Goal: Information Seeking & Learning: Get advice/opinions

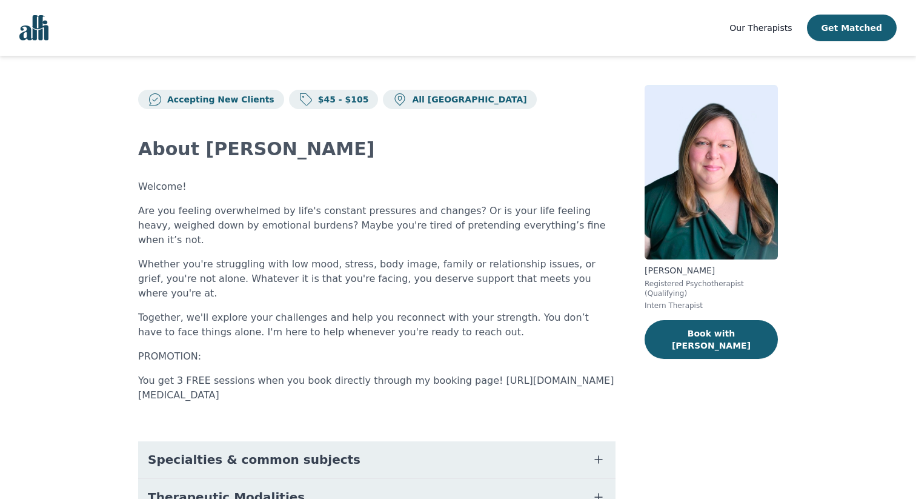
click at [579, 182] on p "Welcome!" at bounding box center [376, 186] width 477 height 15
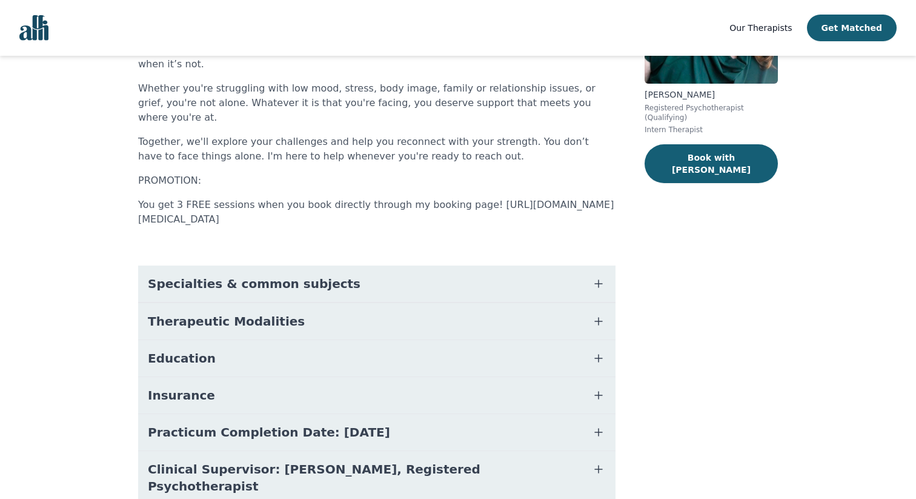
scroll to position [193, 0]
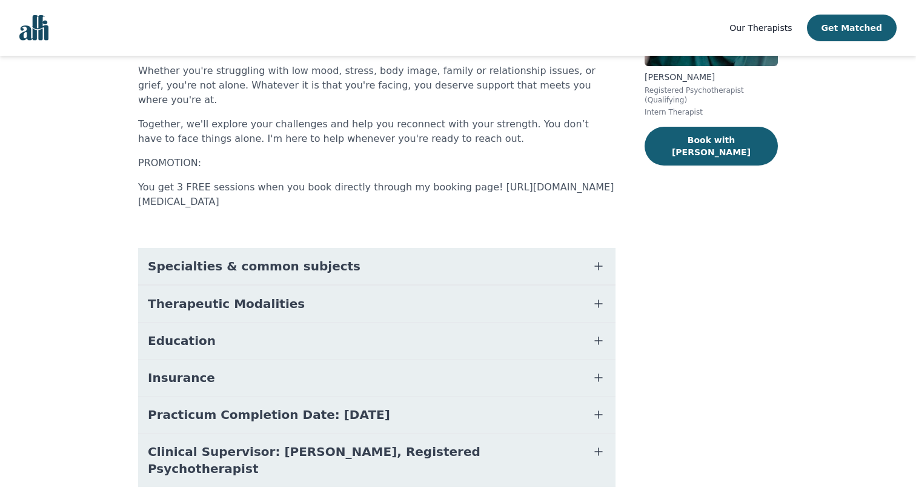
click at [585, 248] on button "Specialties & common subjects" at bounding box center [376, 266] width 477 height 36
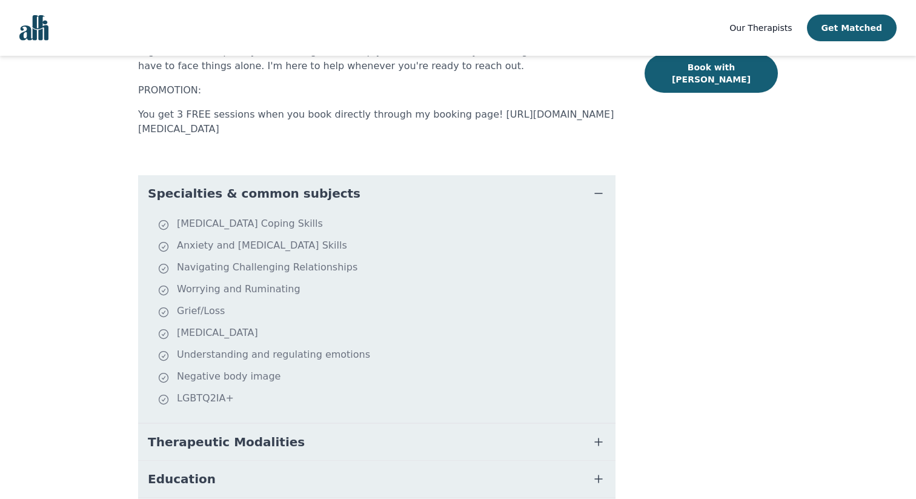
scroll to position [300, 0]
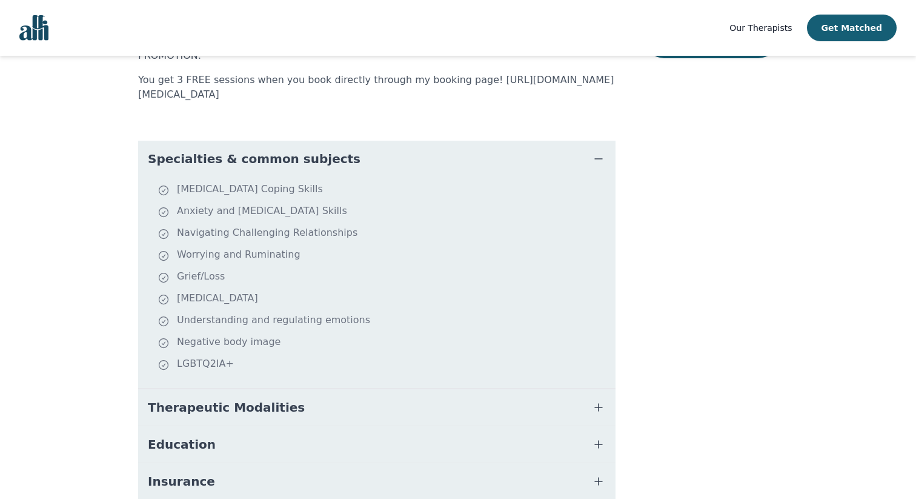
click at [595, 151] on icon "button" at bounding box center [598, 158] width 15 height 15
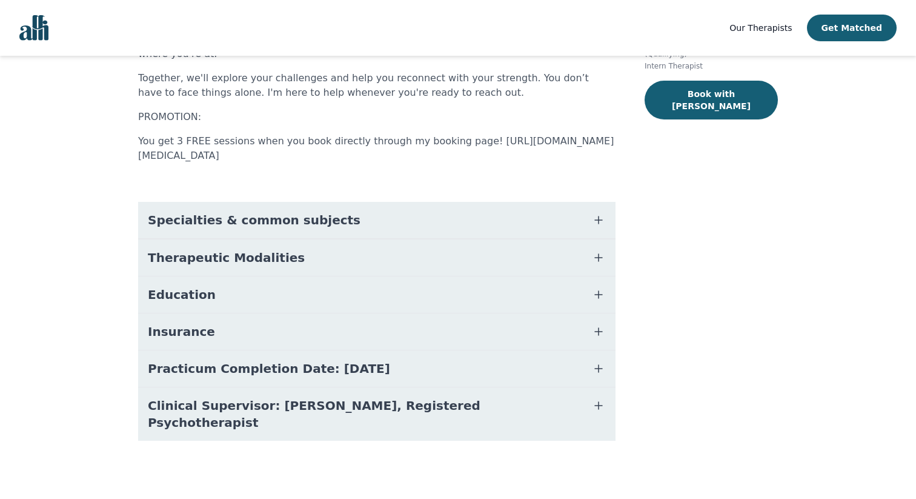
scroll to position [193, 0]
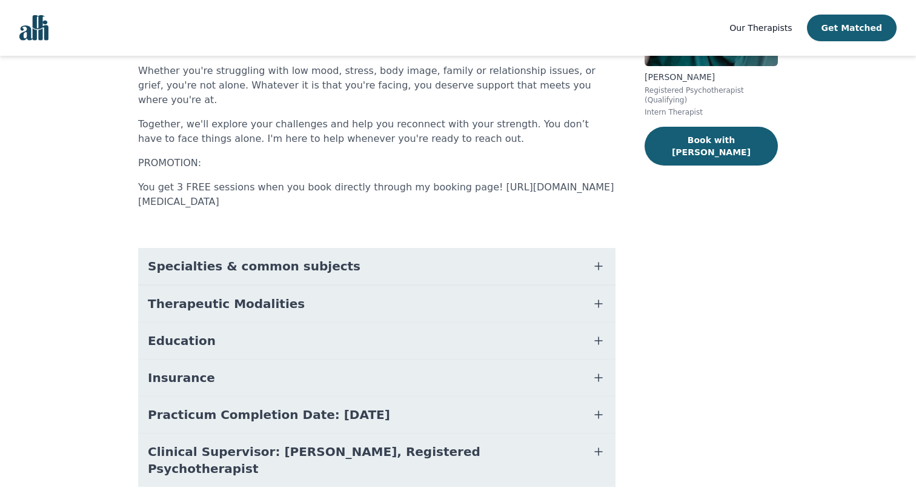
click at [590, 285] on button "Therapeutic Modalities" at bounding box center [376, 303] width 477 height 36
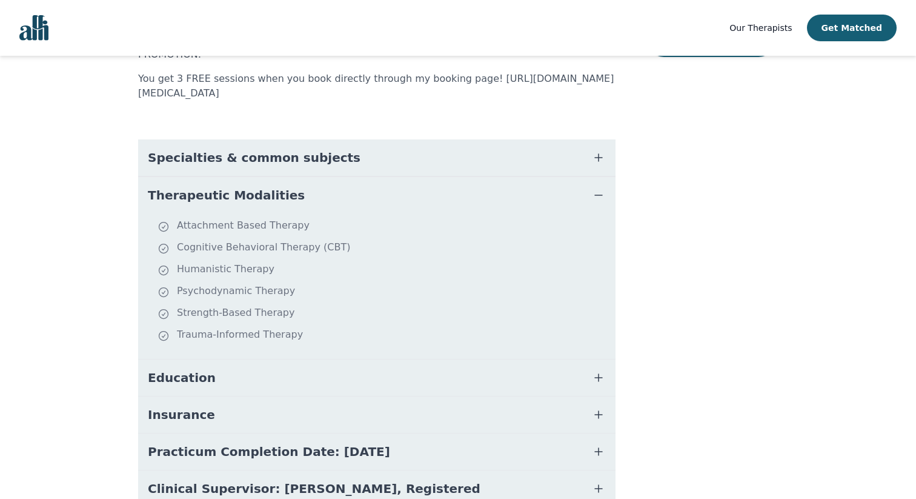
scroll to position [304, 0]
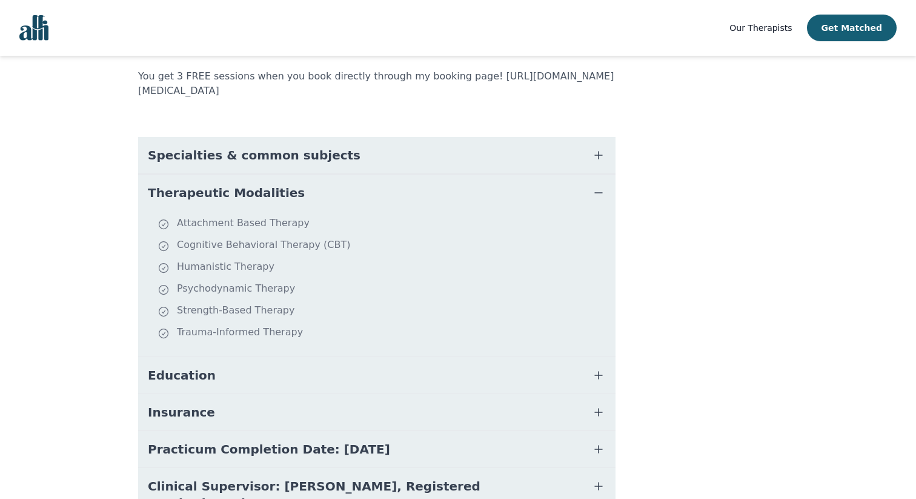
click at [583, 174] on button "Therapeutic Modalities" at bounding box center [376, 192] width 477 height 36
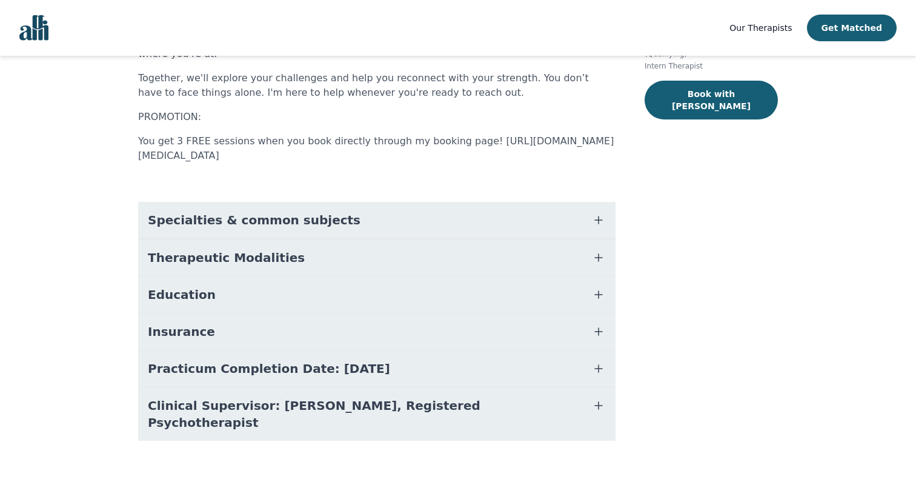
scroll to position [193, 0]
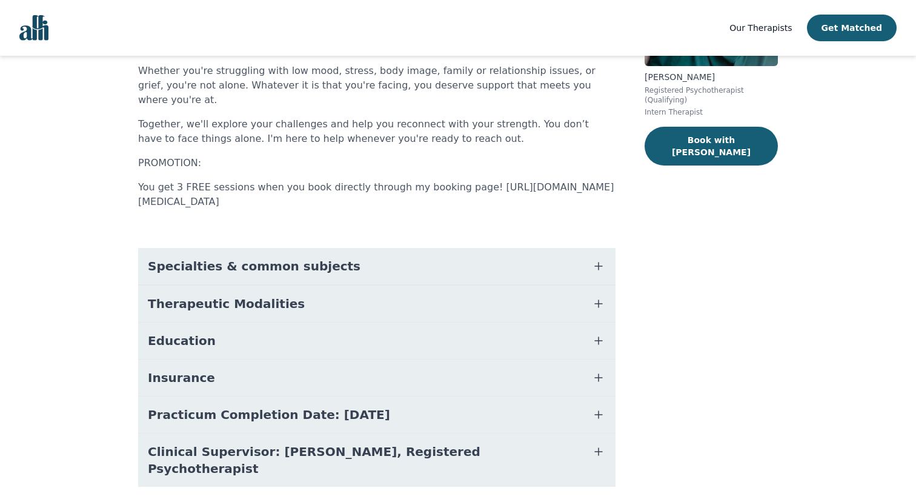
click at [580, 322] on button "Education" at bounding box center [376, 340] width 477 height 36
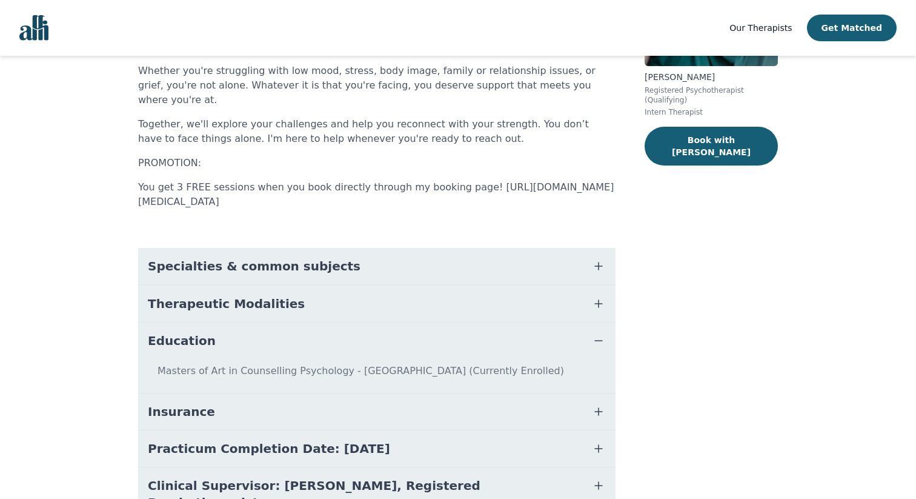
scroll to position [227, 0]
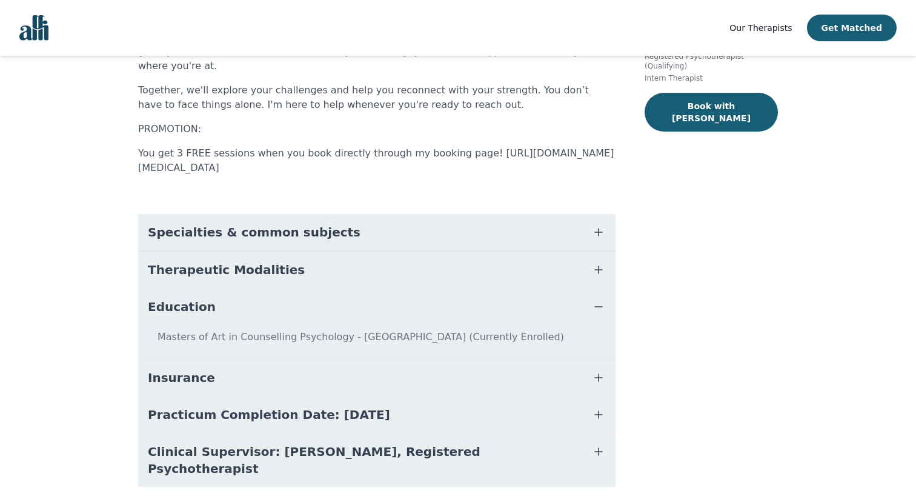
click at [576, 359] on button "Insurance" at bounding box center [376, 377] width 477 height 36
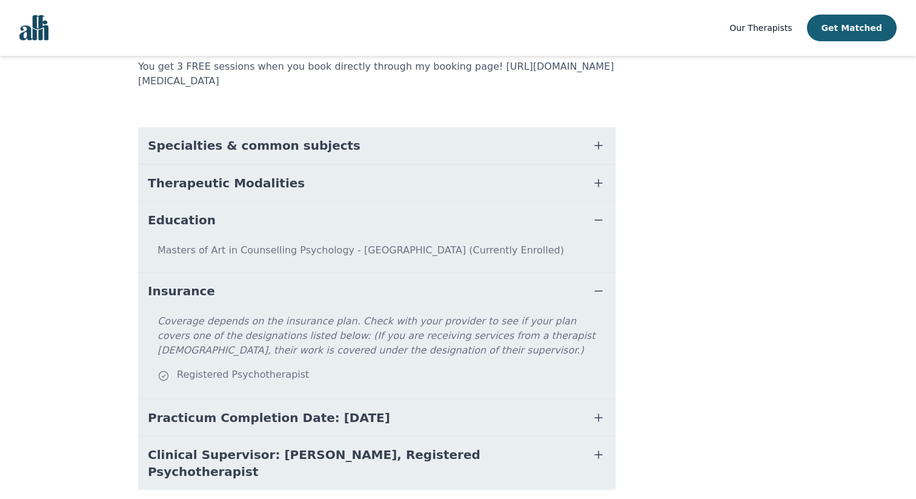
scroll to position [317, 0]
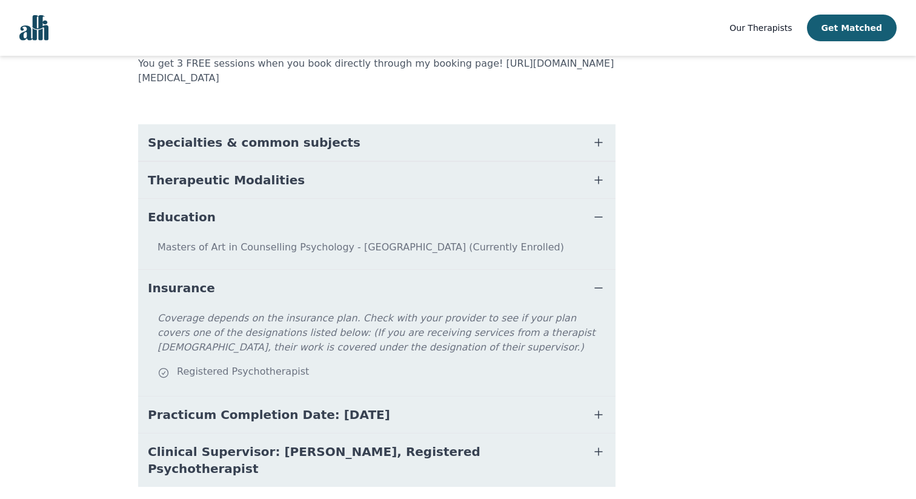
click at [585, 433] on button "Clinical Supervisor: Gillian Inksetter, Registered Psychotherapist" at bounding box center [376, 459] width 477 height 53
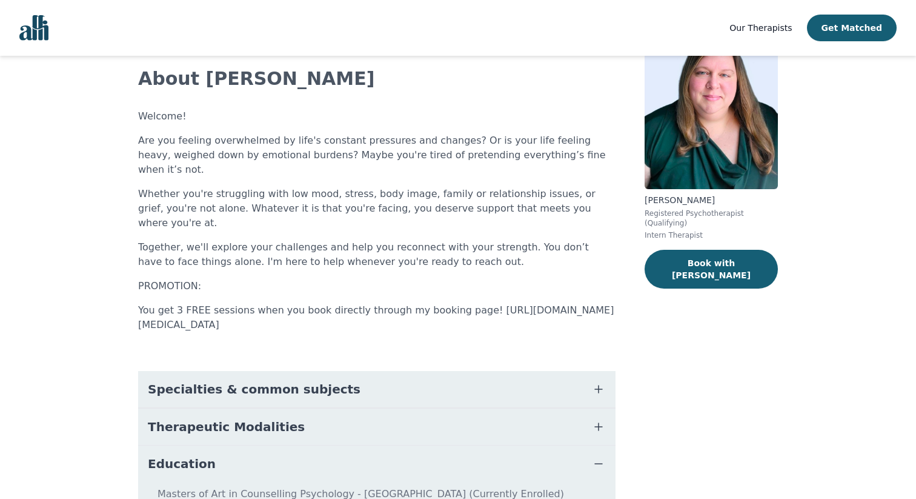
scroll to position [0, 0]
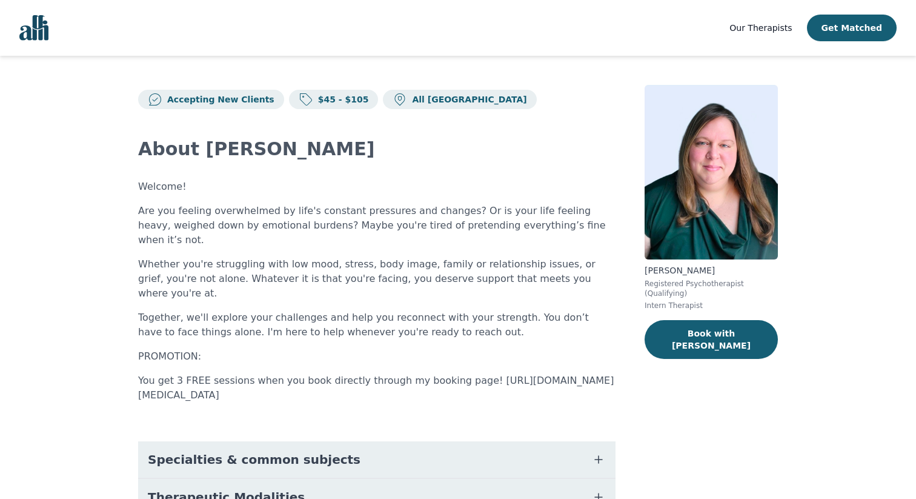
click at [564, 280] on div "Welcome! Are you feeling overwhelmed by life's constant pressures and changes? …" at bounding box center [376, 290] width 477 height 223
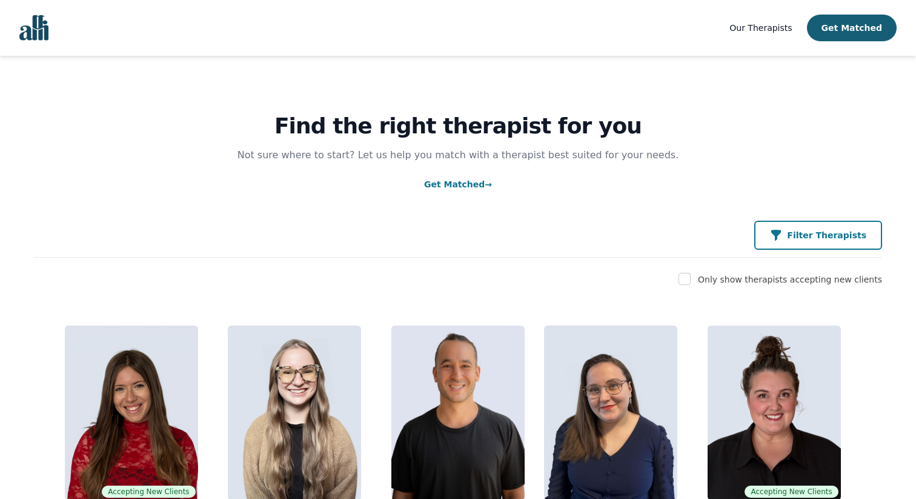
click at [782, 236] on icon "button" at bounding box center [776, 235] width 12 height 12
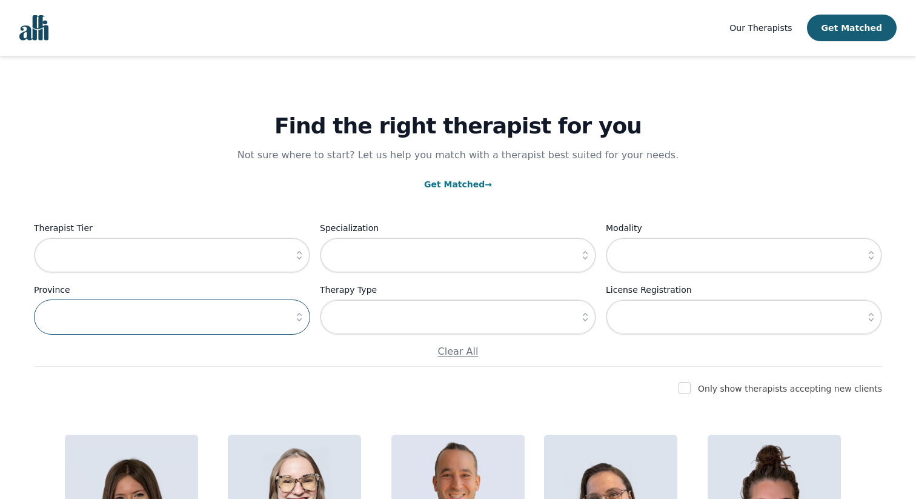
click at [173, 317] on input "text" at bounding box center [172, 316] width 276 height 35
click at [296, 320] on icon "button" at bounding box center [299, 317] width 12 height 12
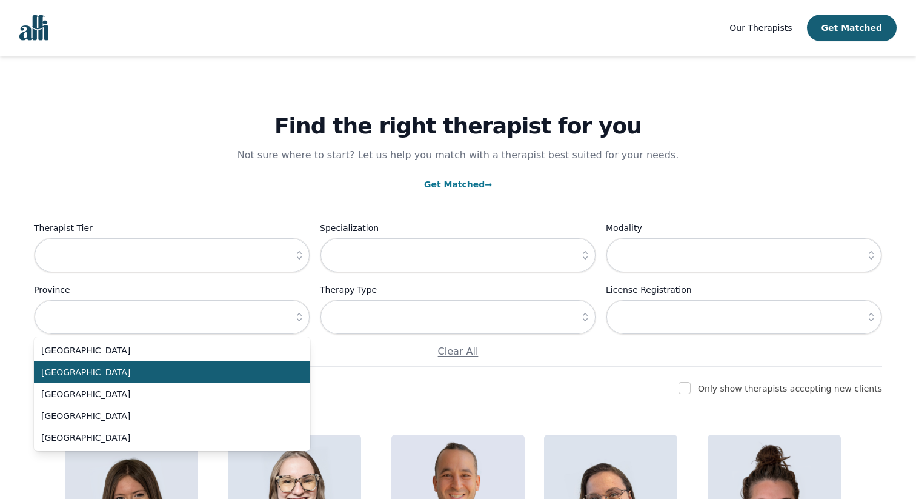
click at [248, 367] on span "[GEOGRAPHIC_DATA]" at bounding box center [164, 372] width 247 height 12
type input "[GEOGRAPHIC_DATA]"
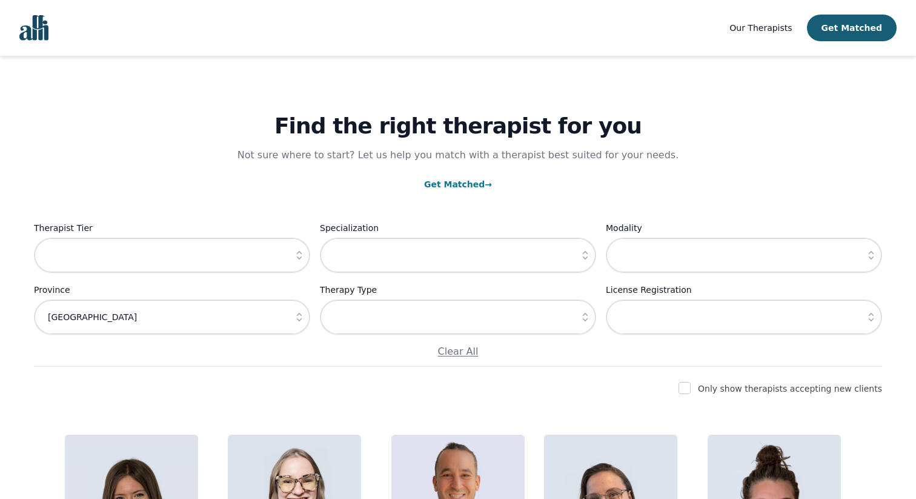
click at [811, 385] on label "Only show therapists accepting new clients" at bounding box center [790, 388] width 184 height 10
click at [786, 394] on div "Only show therapists accepting new clients" at bounding box center [790, 388] width 184 height 15
click at [691, 388] on input "checkbox" at bounding box center [685, 388] width 12 height 12
checkbox input "true"
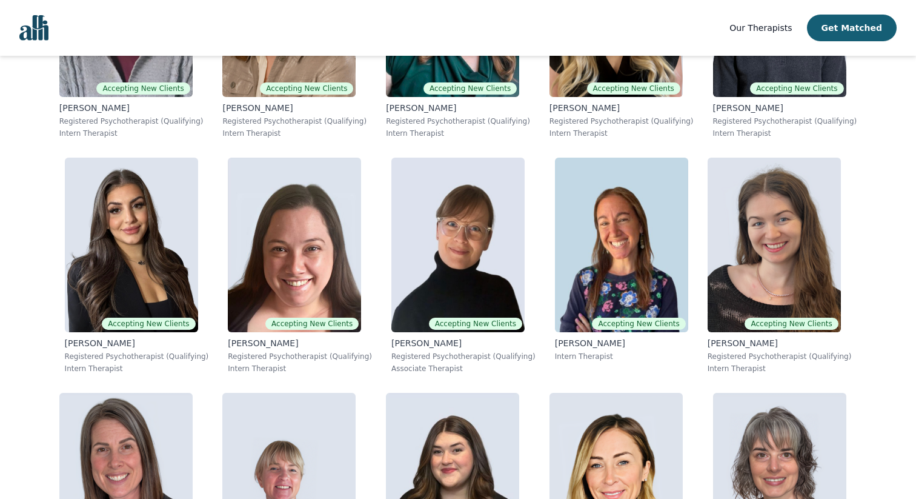
scroll to position [1695, 0]
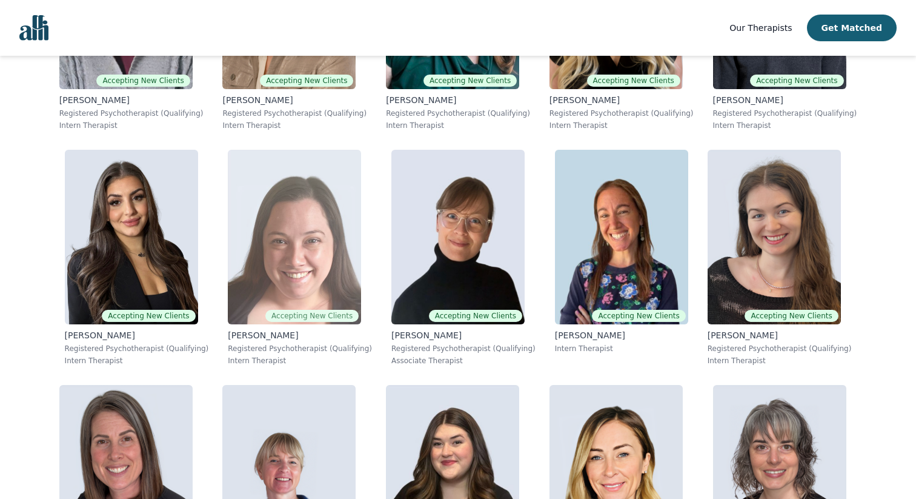
click at [257, 340] on p "[PERSON_NAME]" at bounding box center [300, 335] width 144 height 12
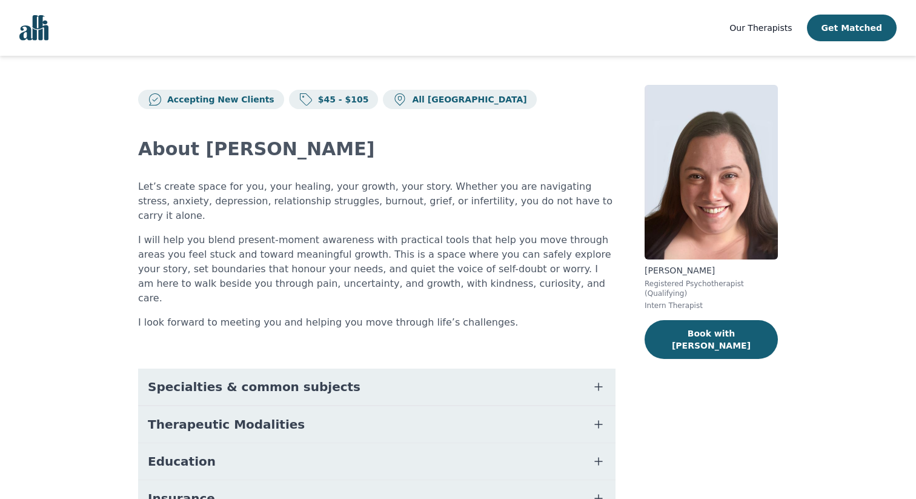
click at [567, 368] on button "Specialties & common subjects" at bounding box center [376, 386] width 477 height 36
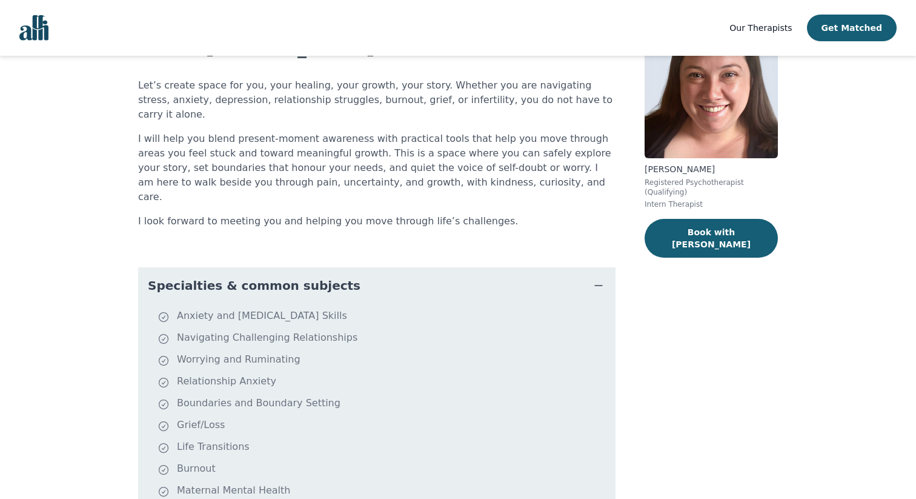
scroll to position [187, 0]
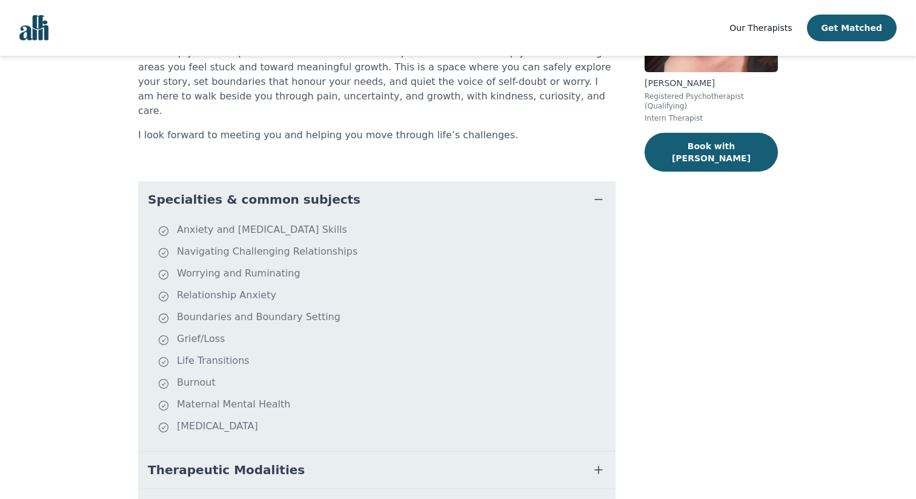
click at [589, 181] on button "Specialties & common subjects" at bounding box center [376, 199] width 477 height 36
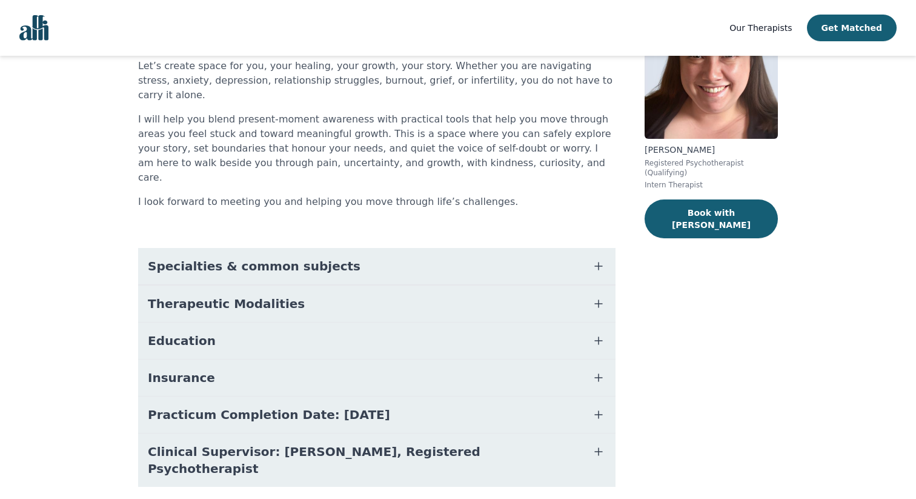
click at [581, 285] on button "Therapeutic Modalities" at bounding box center [376, 303] width 477 height 36
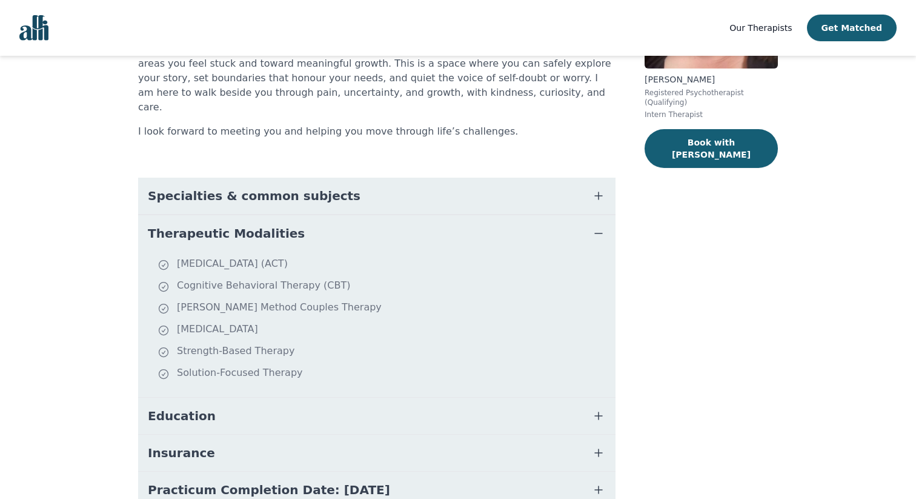
scroll to position [191, 0]
click at [576, 214] on button "Therapeutic Modalities" at bounding box center [376, 232] width 477 height 36
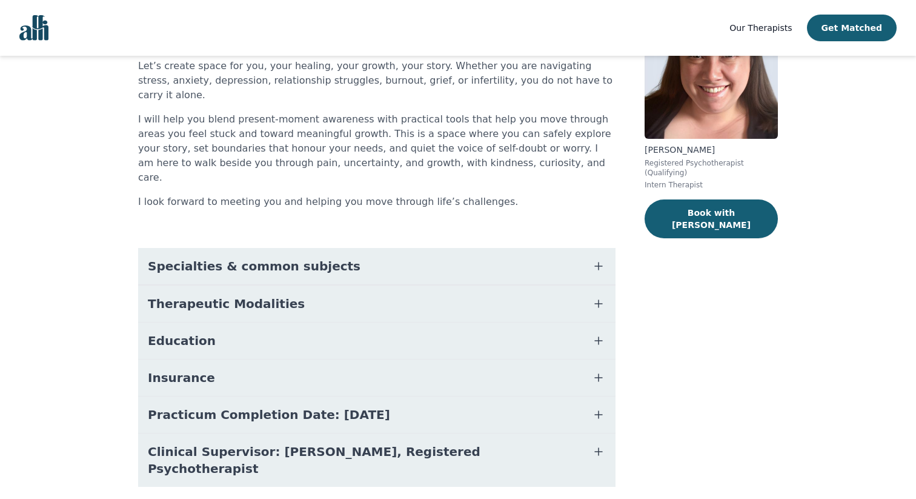
click at [562, 322] on button "Education" at bounding box center [376, 340] width 477 height 36
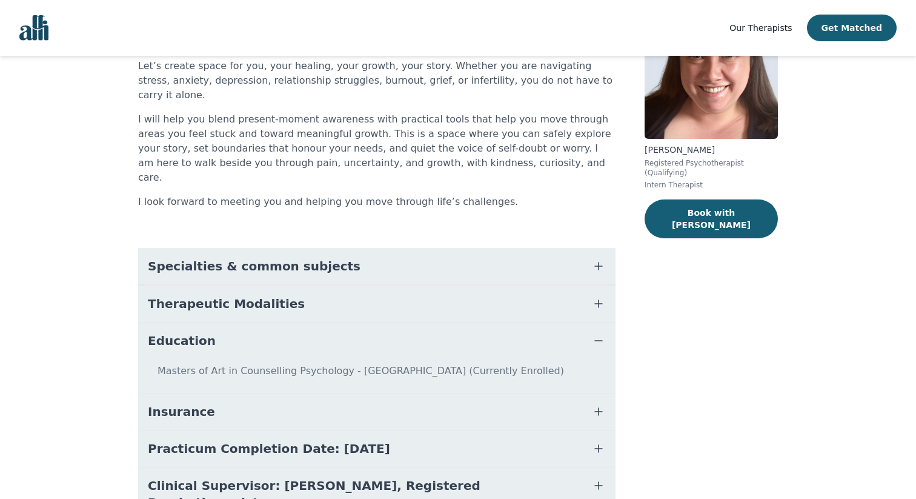
click at [562, 322] on button "Education" at bounding box center [376, 340] width 477 height 36
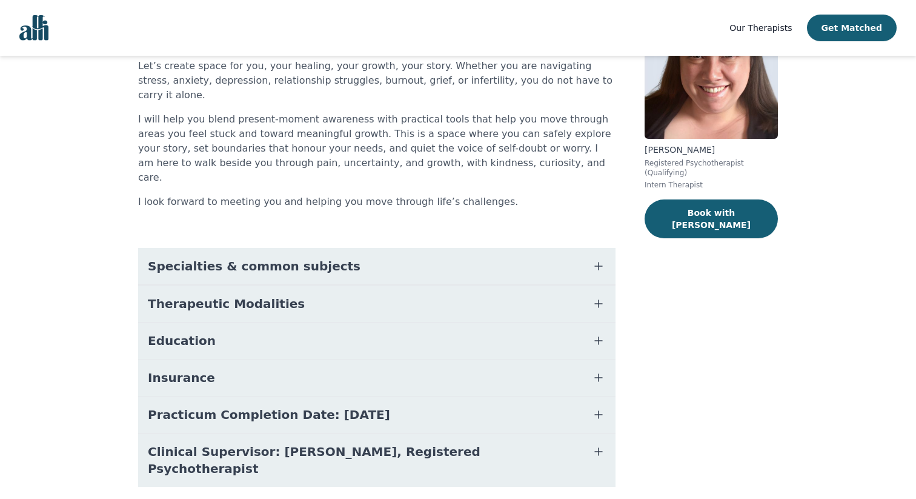
click at [554, 396] on button "Practicum Completion Date: [DATE]" at bounding box center [376, 414] width 477 height 36
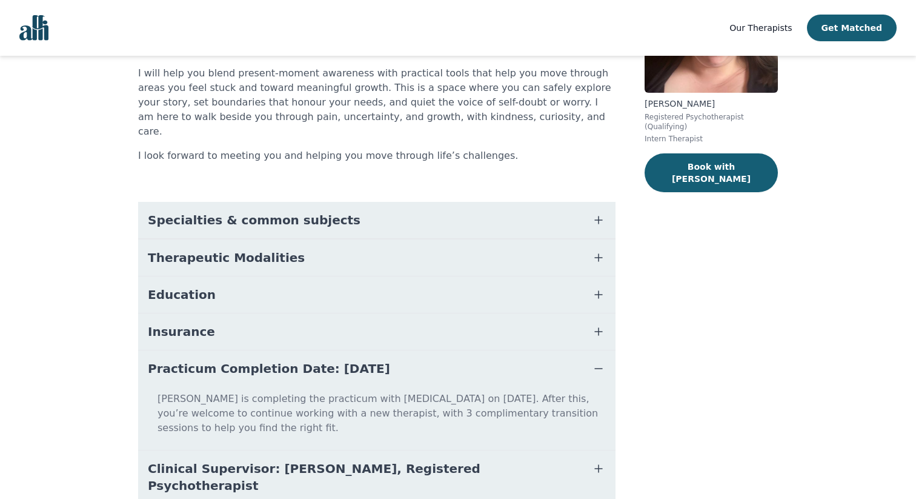
scroll to position [169, 0]
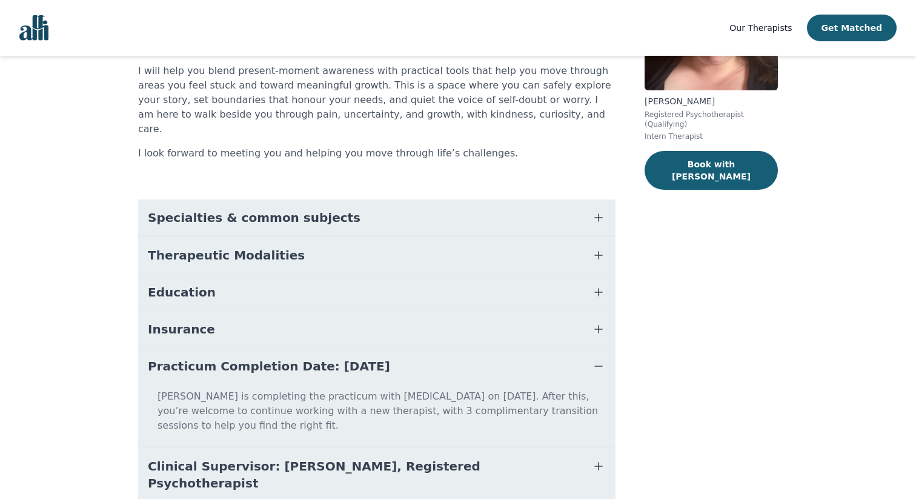
click at [549, 311] on button "Insurance" at bounding box center [376, 329] width 477 height 36
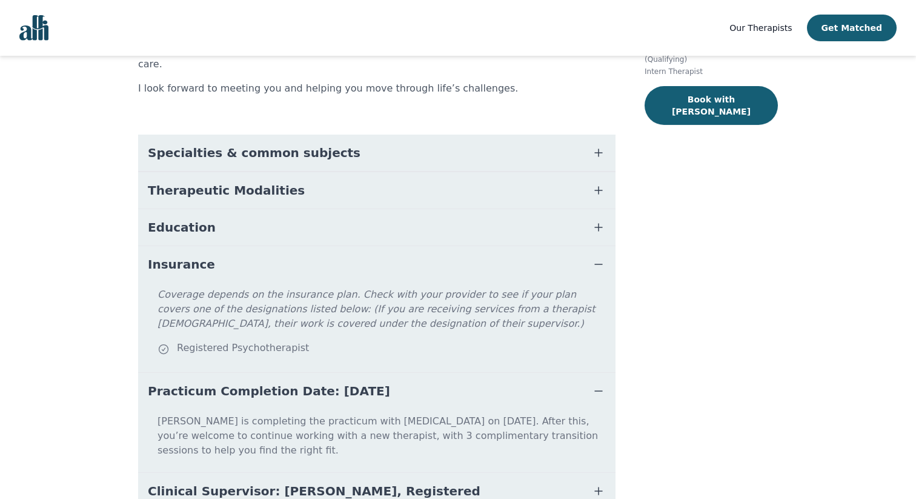
scroll to position [259, 0]
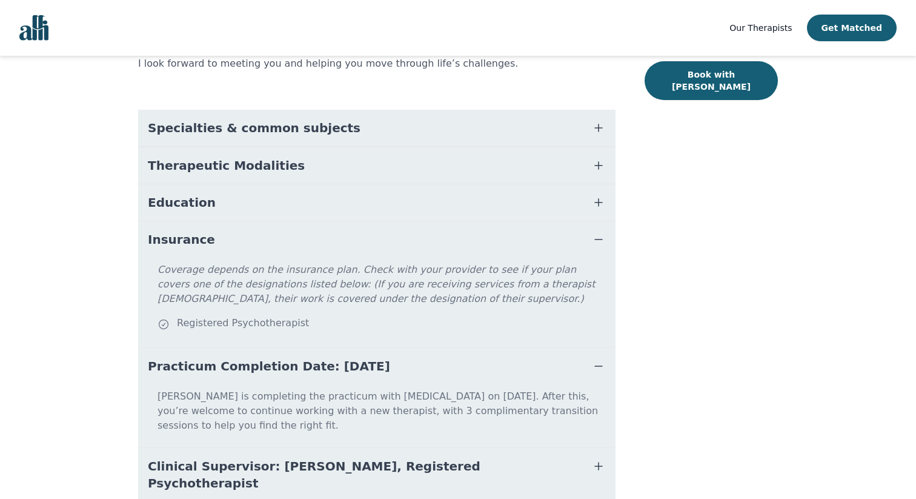
click at [553, 448] on button "Clinical Supervisor: [PERSON_NAME], Registered Psychotherapist" at bounding box center [376, 474] width 477 height 53
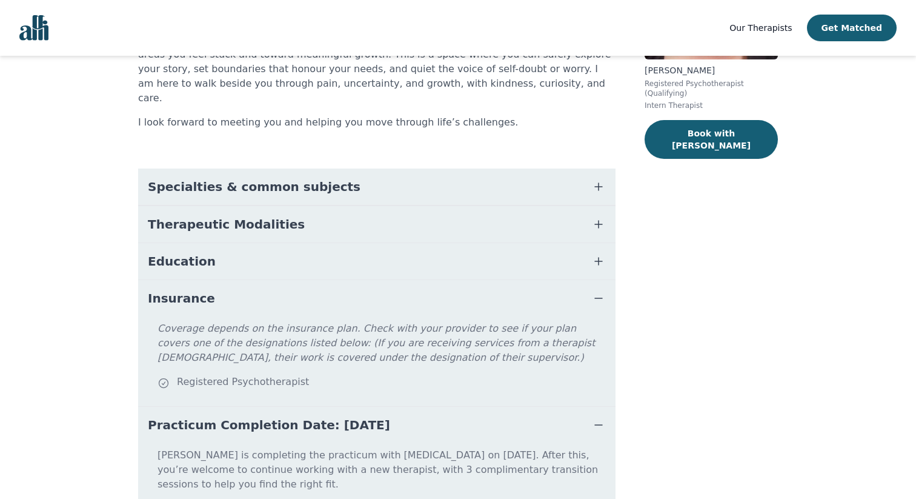
scroll to position [0, 0]
